Goal: Task Accomplishment & Management: Use online tool/utility

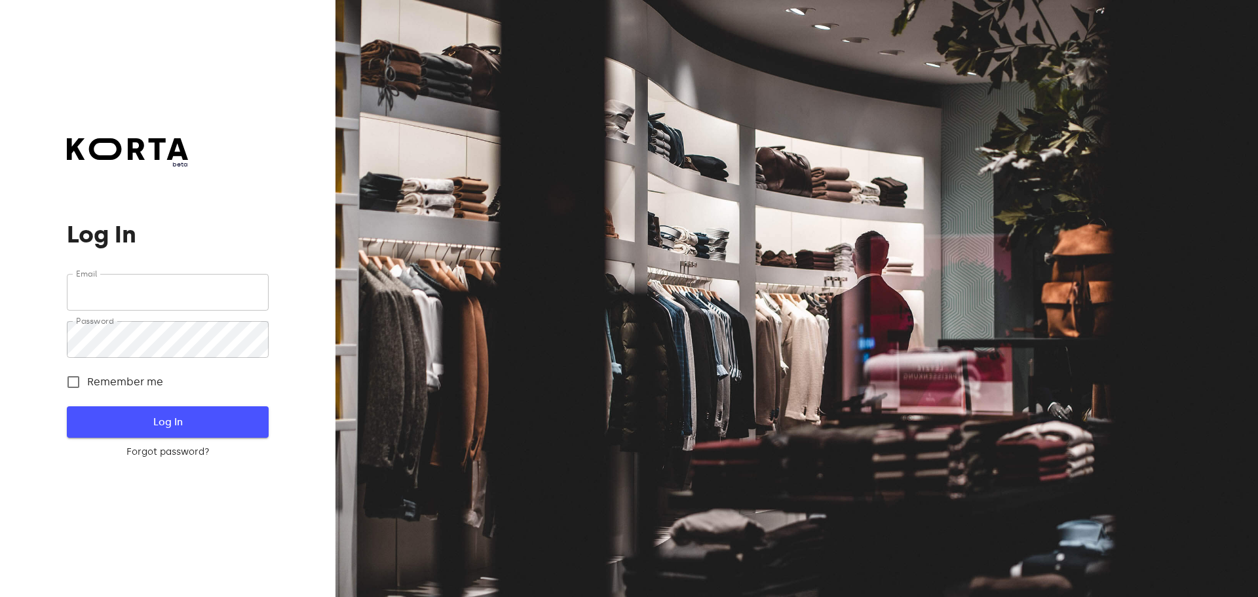
type input "[EMAIL_ADDRESS][DOMAIN_NAME]"
click at [202, 423] on span "Log In" at bounding box center [167, 422] width 159 height 17
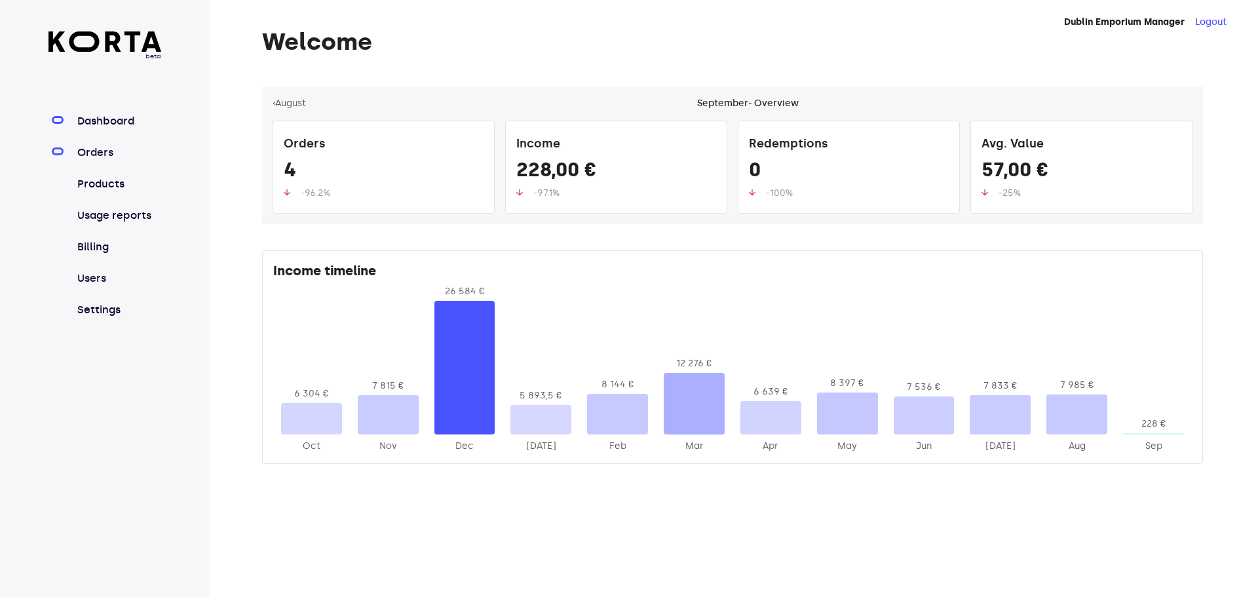
click at [99, 152] on link "Orders" at bounding box center [118, 153] width 87 height 16
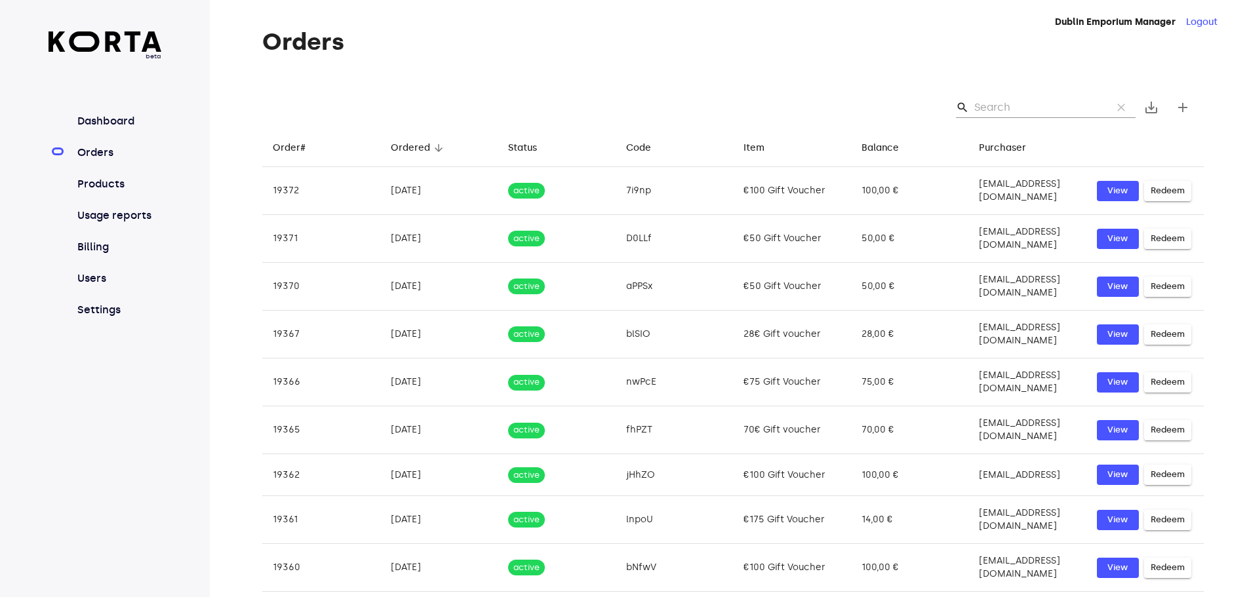
click at [996, 105] on input "Search" at bounding box center [1037, 107] width 127 height 21
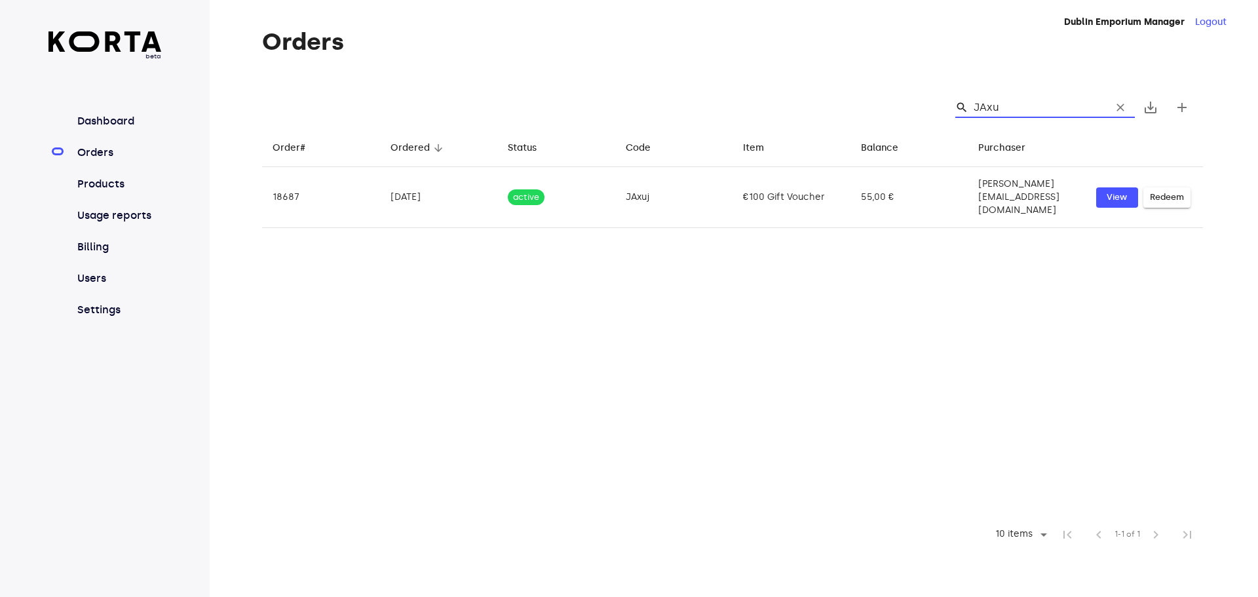
type input "JAxuj"
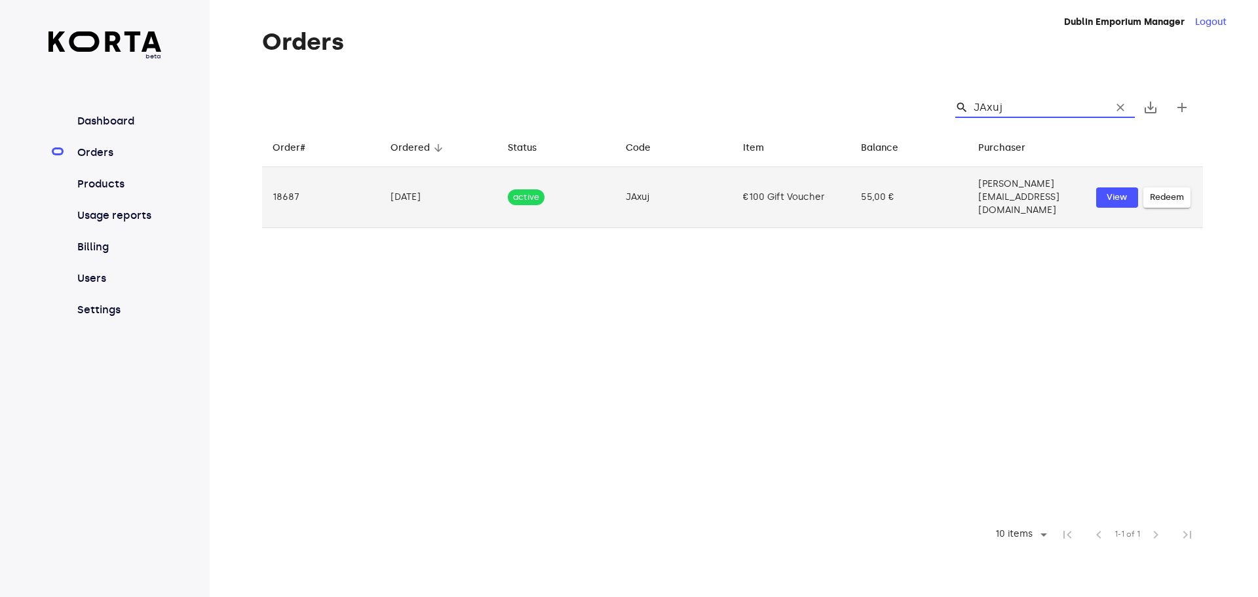
click at [1166, 190] on span "Redeem" at bounding box center [1167, 197] width 34 height 15
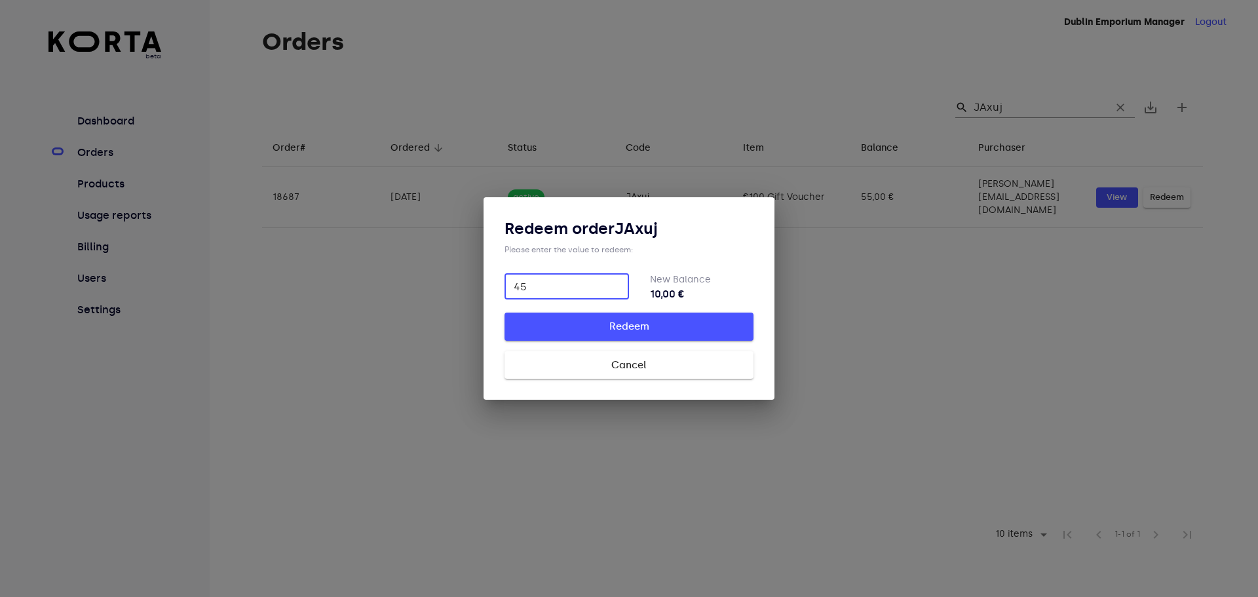
type input "45"
click at [632, 326] on span "Redeem" at bounding box center [629, 326] width 207 height 17
